Goal: Task Accomplishment & Management: Use online tool/utility

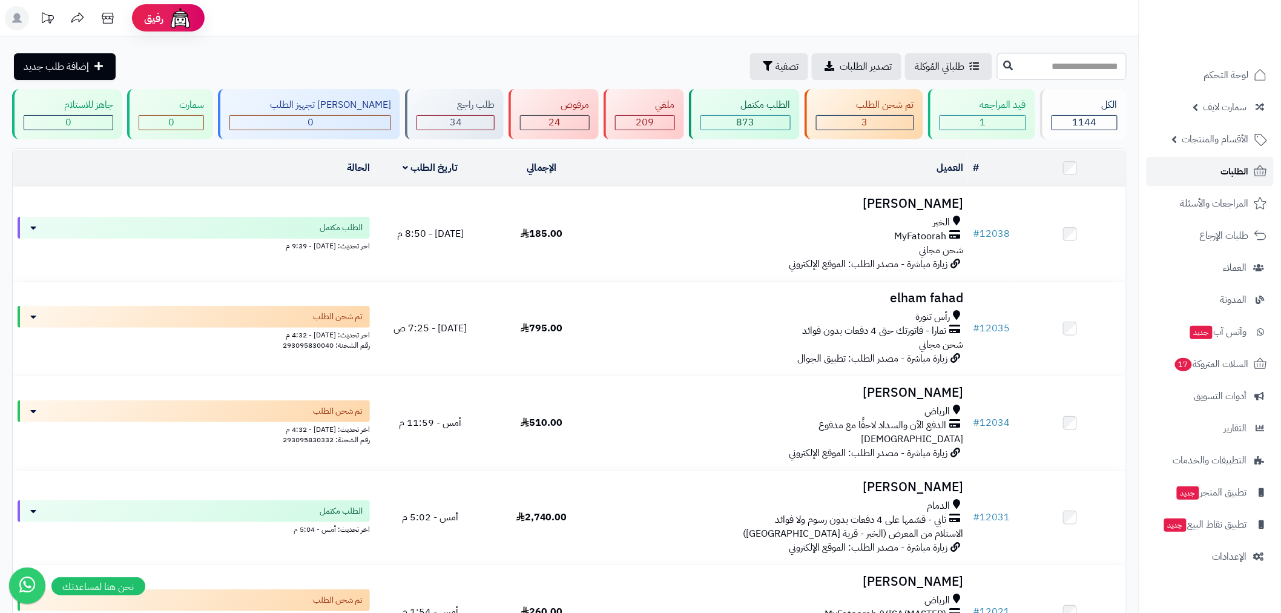
click at [1225, 183] on link "الطلبات" at bounding box center [1209, 171] width 127 height 29
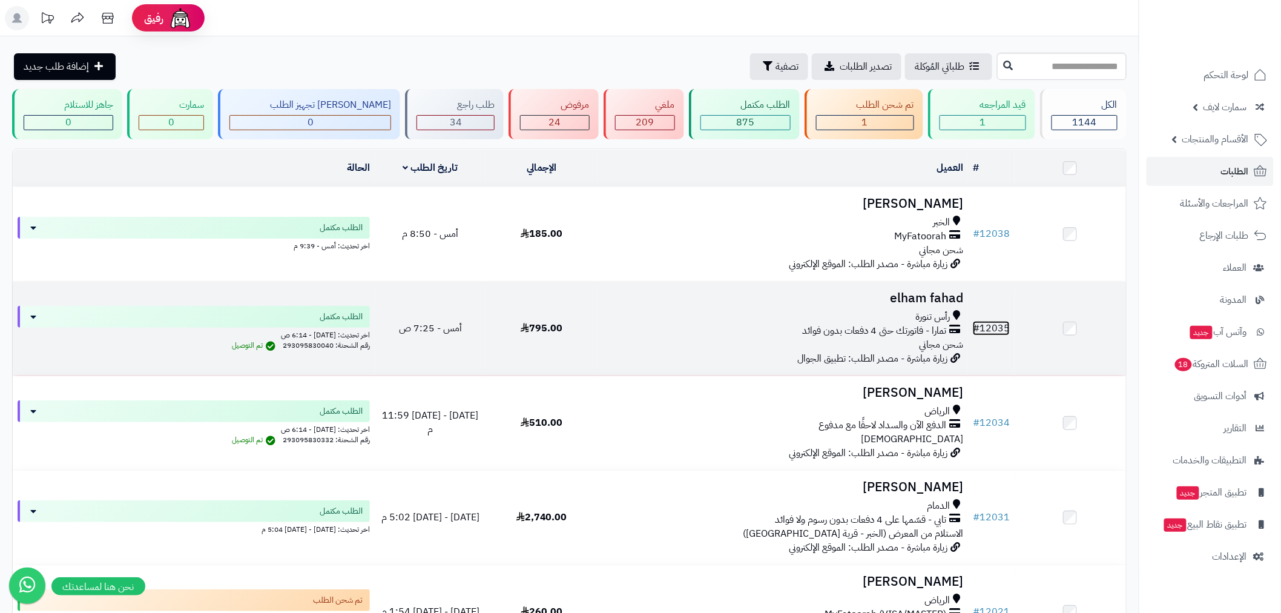
click at [991, 324] on link "# 12035" at bounding box center [991, 328] width 37 height 15
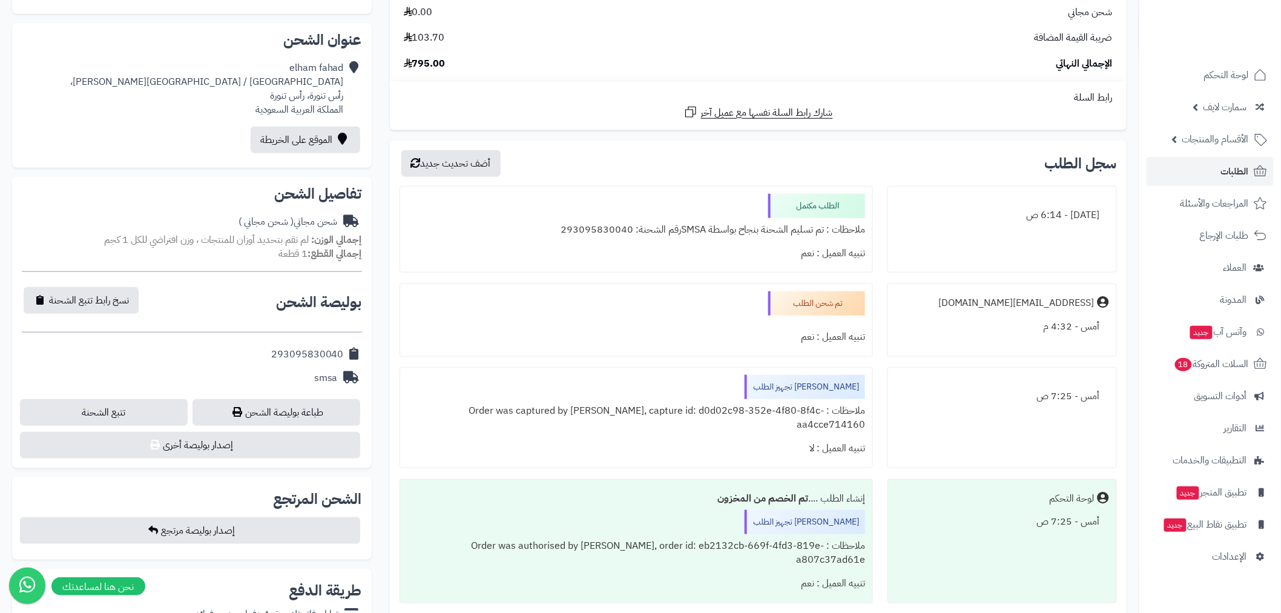
scroll to position [314, 0]
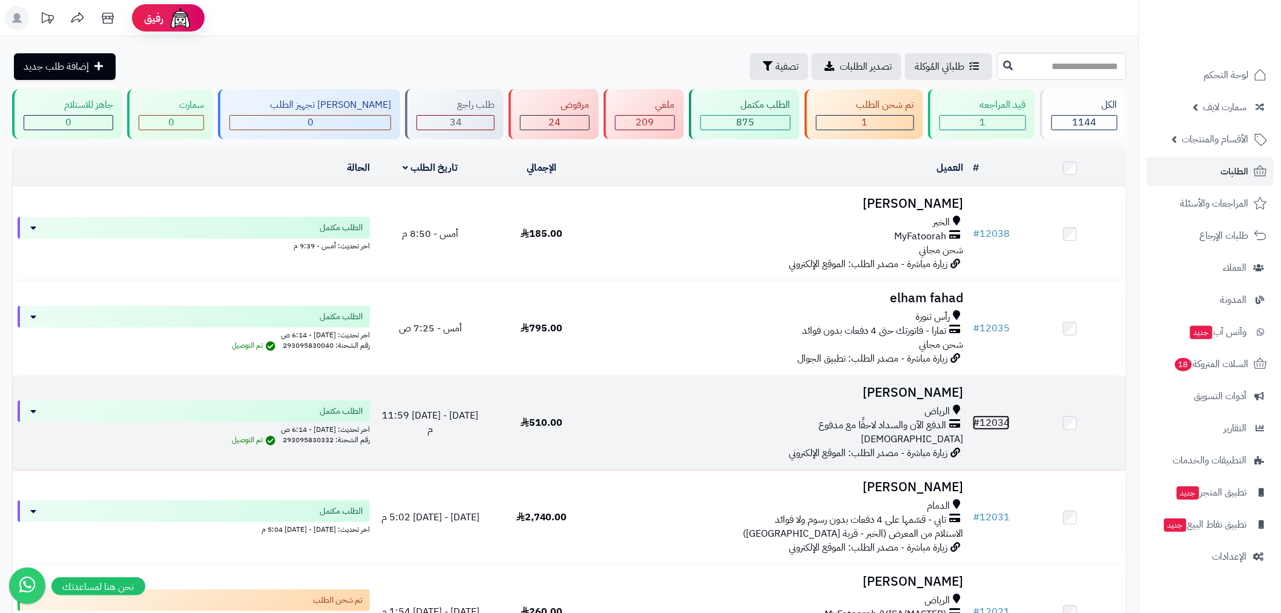
click at [1005, 422] on link "# 12034" at bounding box center [991, 422] width 37 height 15
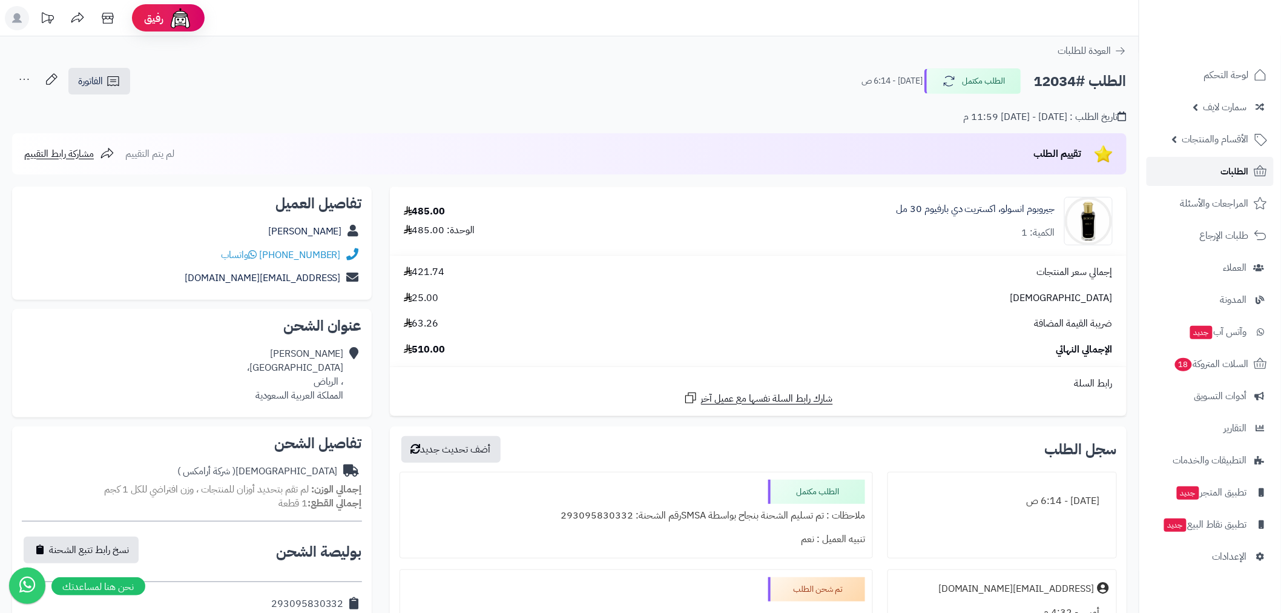
click at [1237, 173] on span "الطلبات" at bounding box center [1235, 171] width 28 height 17
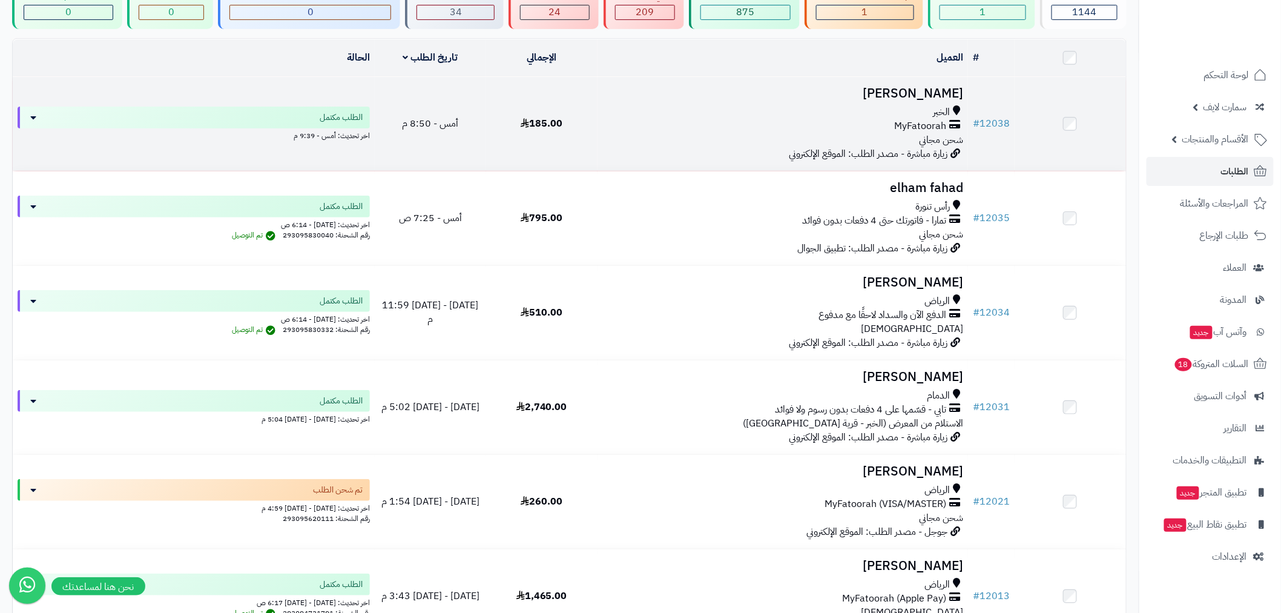
scroll to position [156, 0]
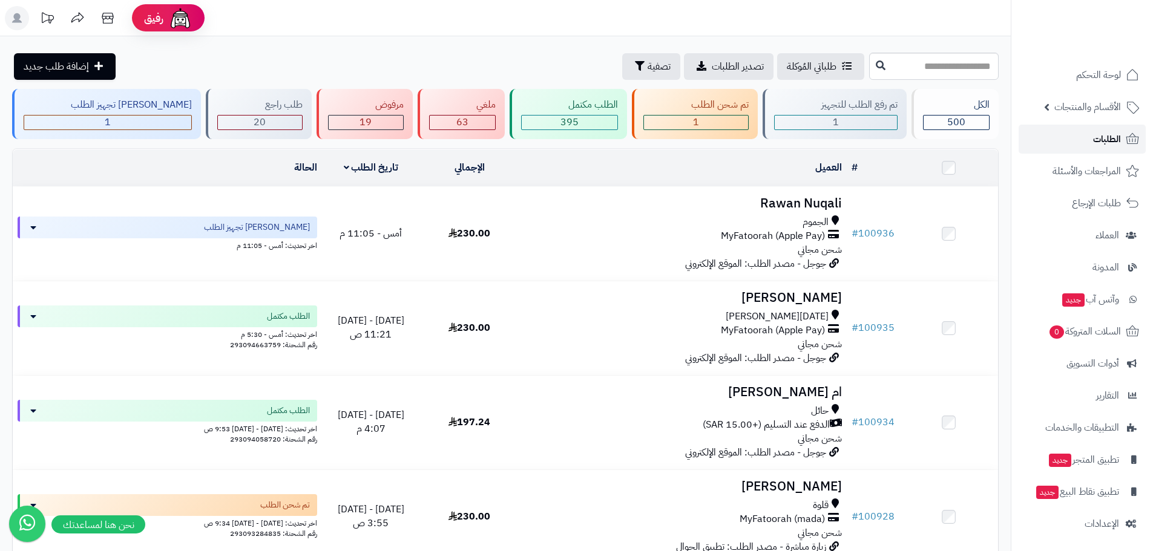
click at [1107, 138] on span "الطلبات" at bounding box center [1107, 139] width 28 height 17
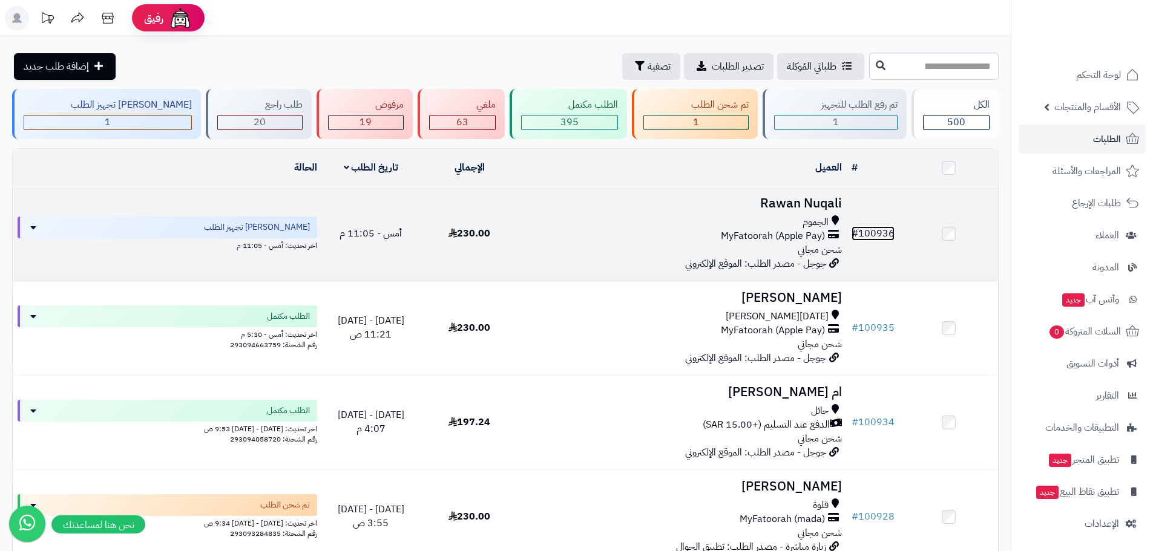
click at [870, 226] on link "# 100936" at bounding box center [873, 233] width 43 height 15
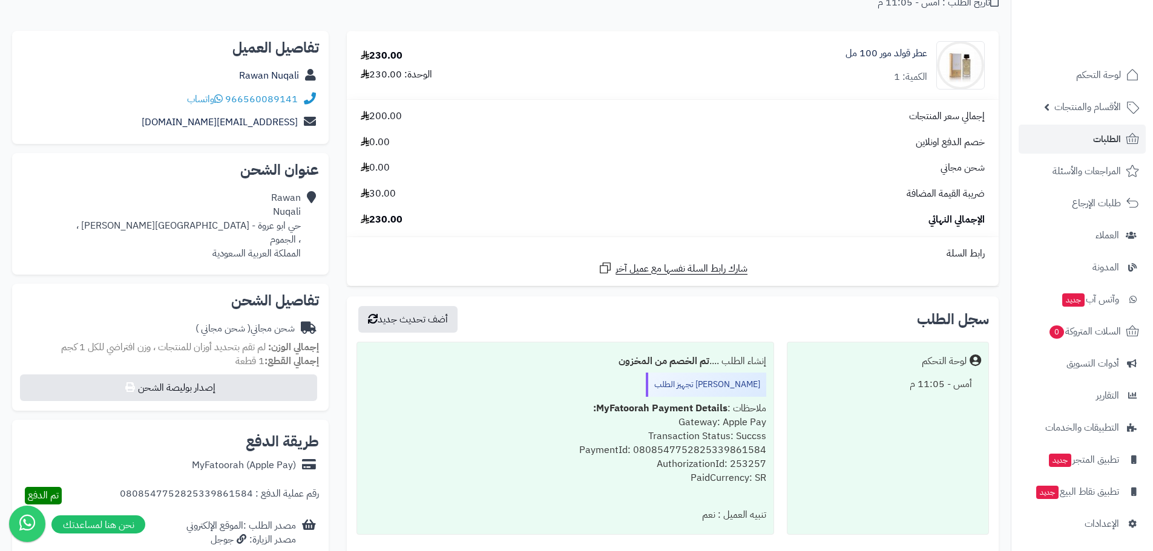
scroll to position [141, 0]
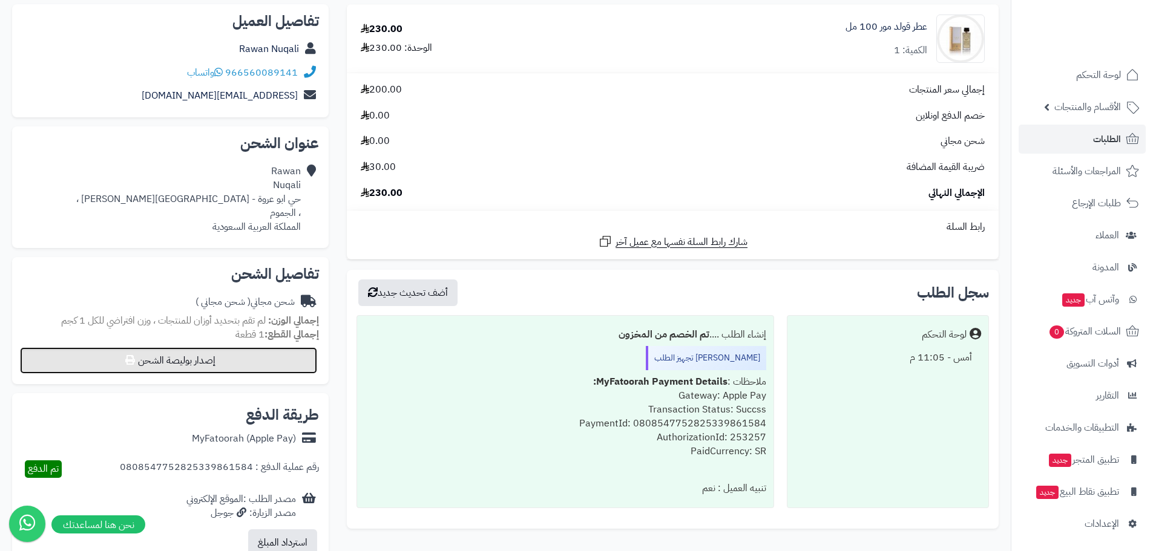
click at [252, 358] on button "إصدار بوليصة الشحن" at bounding box center [168, 360] width 297 height 27
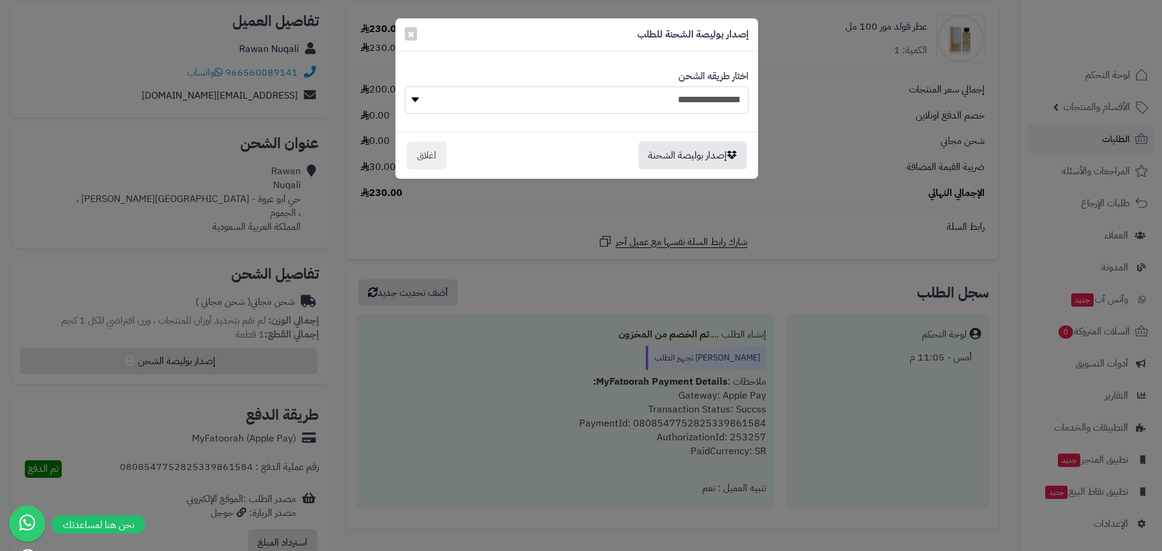
click at [710, 104] on select "**********" at bounding box center [577, 100] width 344 height 27
select select "****"
click at [405, 87] on select "**********" at bounding box center [577, 100] width 344 height 27
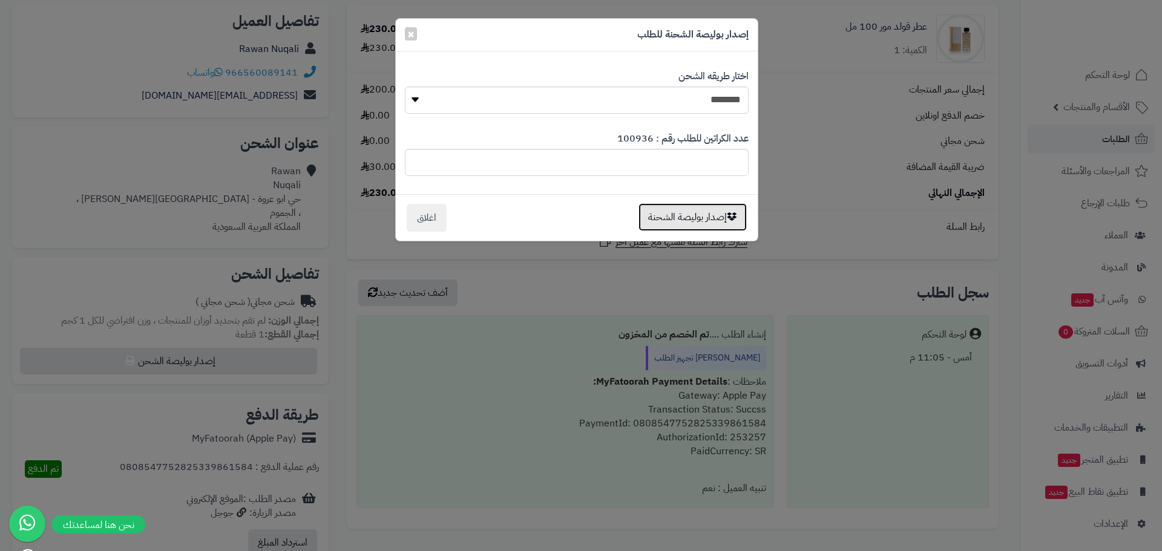
click at [697, 219] on button "إصدار بوليصة الشحنة" at bounding box center [693, 217] width 108 height 28
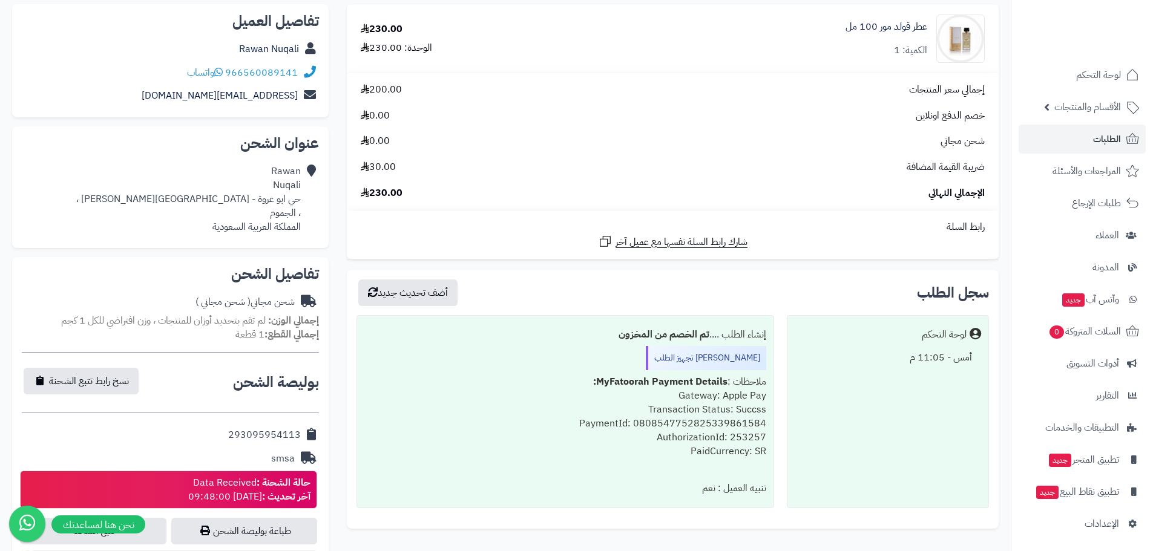
scroll to position [424, 0]
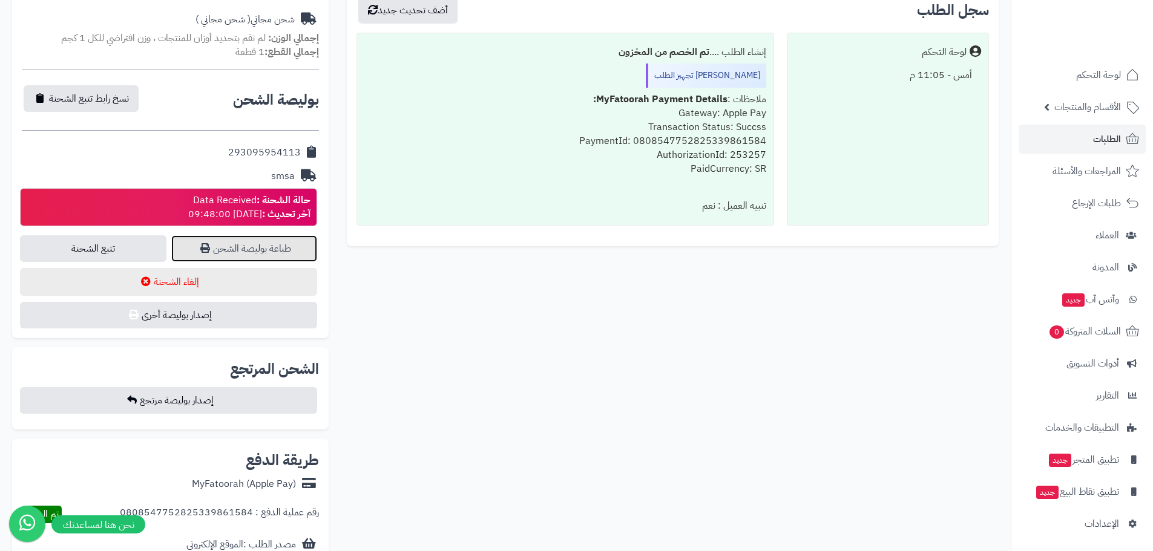
click at [279, 243] on link "طباعة بوليصة الشحن" at bounding box center [244, 248] width 146 height 27
